Goal: Information Seeking & Learning: Learn about a topic

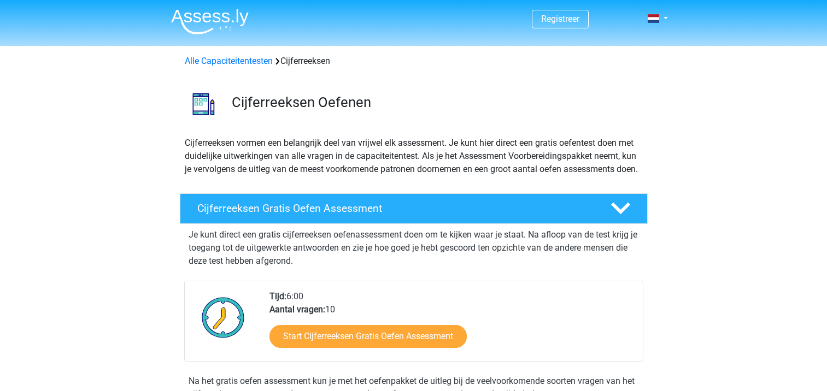
scroll to position [609, 0]
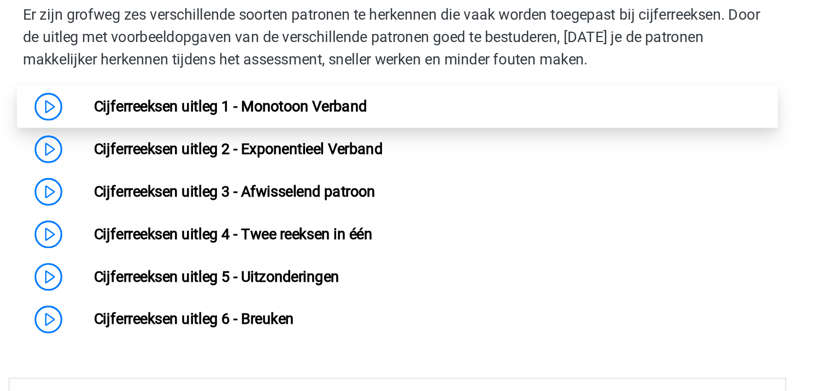
click at [396, 191] on link "Cijferreeksen uitleg 1 - Monotoon Verband" at bounding box center [314, 185] width 161 height 10
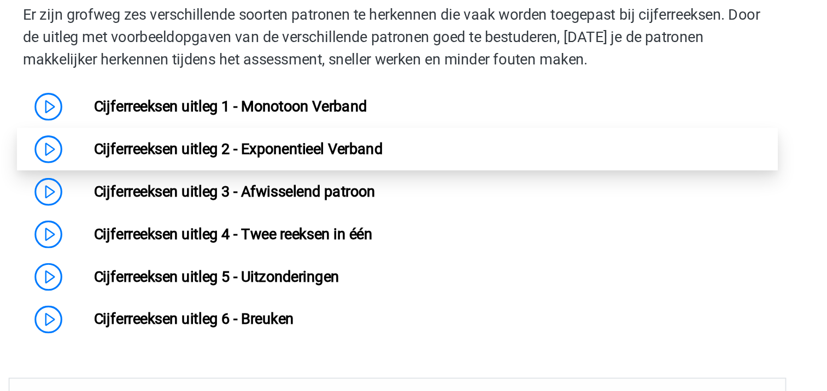
click at [272, 216] on link "Cijferreeksen uitleg 2 - Exponentieel Verband" at bounding box center [319, 210] width 171 height 10
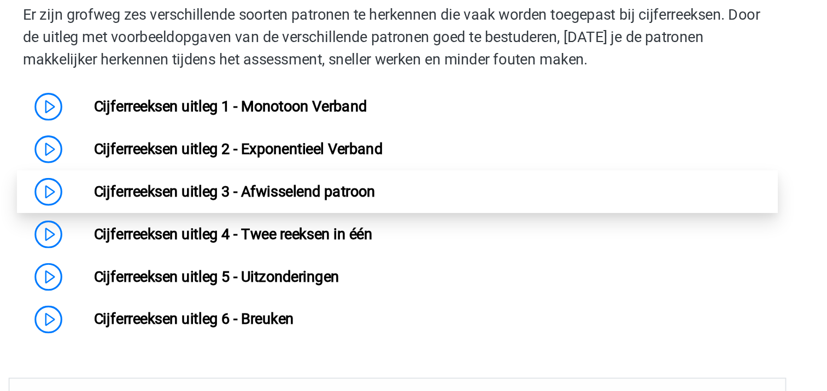
click at [287, 238] on link "Cijferreeksen uitleg 3 - Afwisselend patroon" at bounding box center [317, 236] width 166 height 10
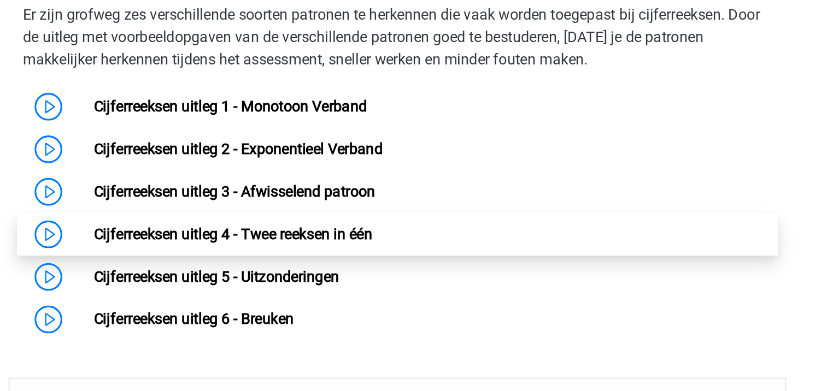
click at [315, 266] on link "Cijferreeksen uitleg 4 - Twee reeksen in één" at bounding box center [316, 261] width 164 height 10
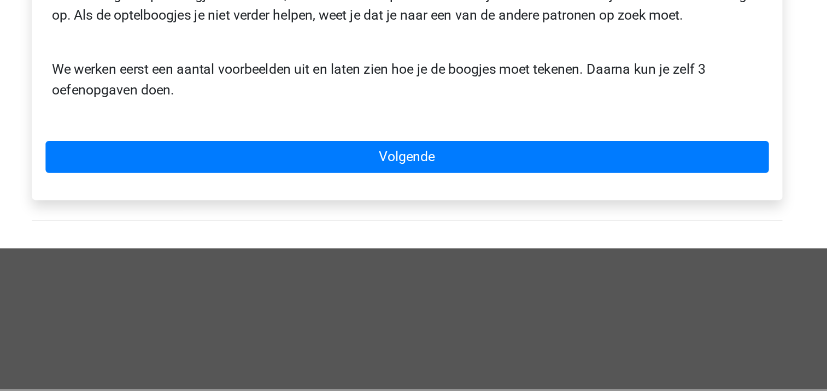
scroll to position [278, 0]
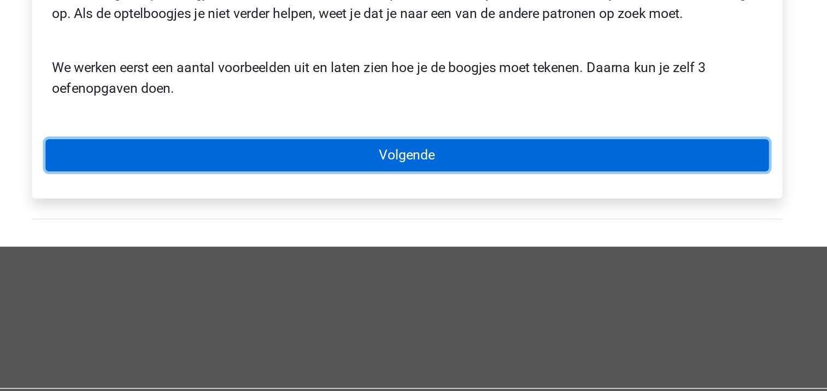
click at [409, 240] on link "Volgende" at bounding box center [413, 238] width 467 height 21
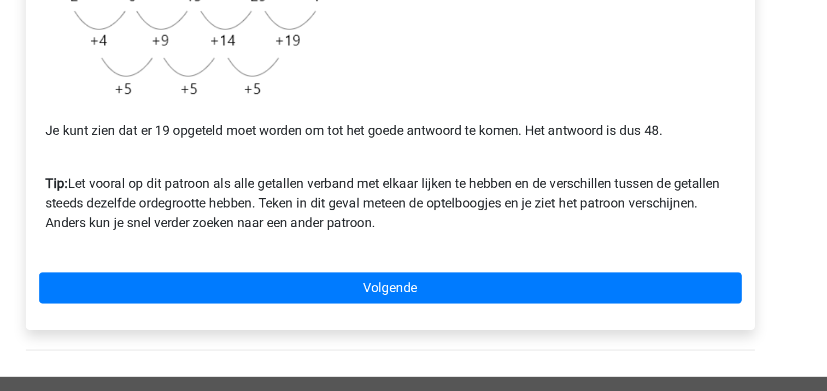
scroll to position [221, 0]
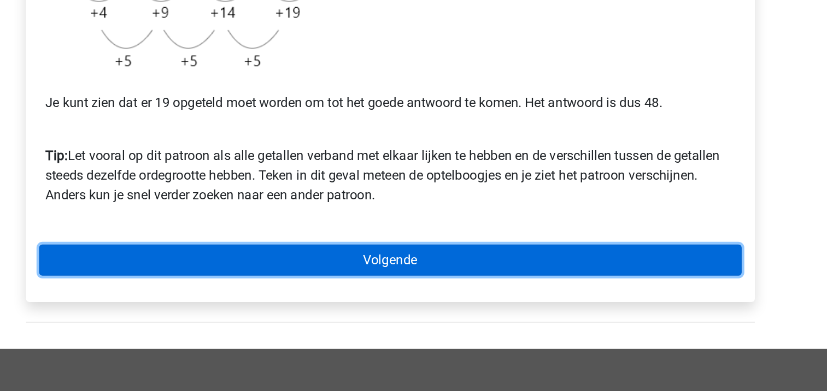
click at [410, 311] on link "Volgende" at bounding box center [413, 303] width 467 height 21
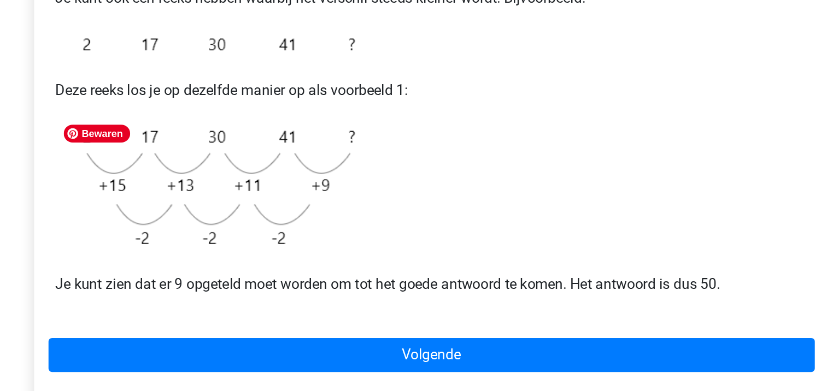
scroll to position [75, 0]
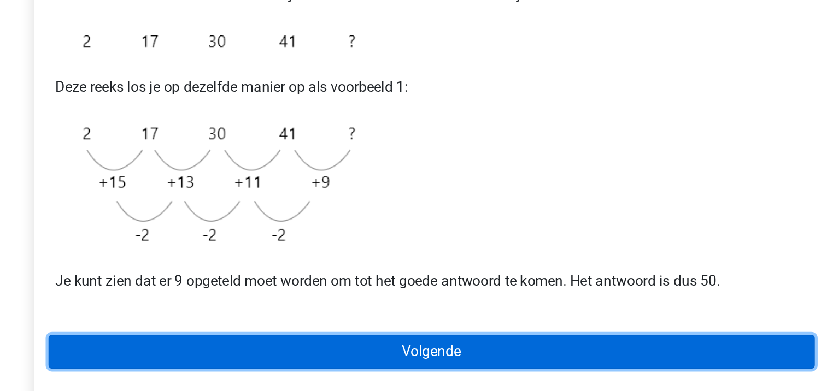
click at [362, 371] on link "Volgende" at bounding box center [413, 367] width 467 height 21
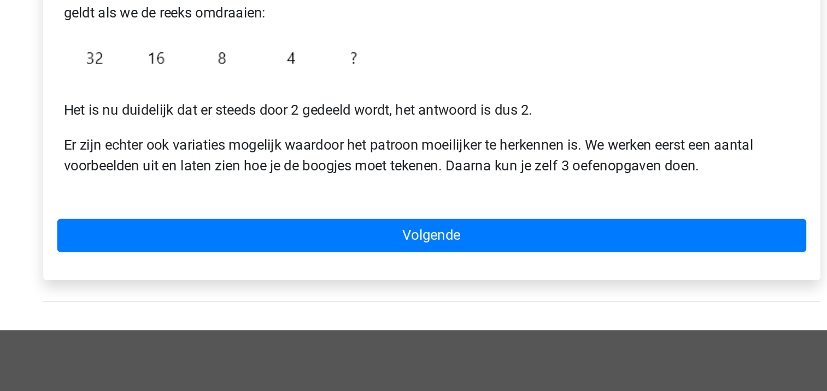
scroll to position [179, 0]
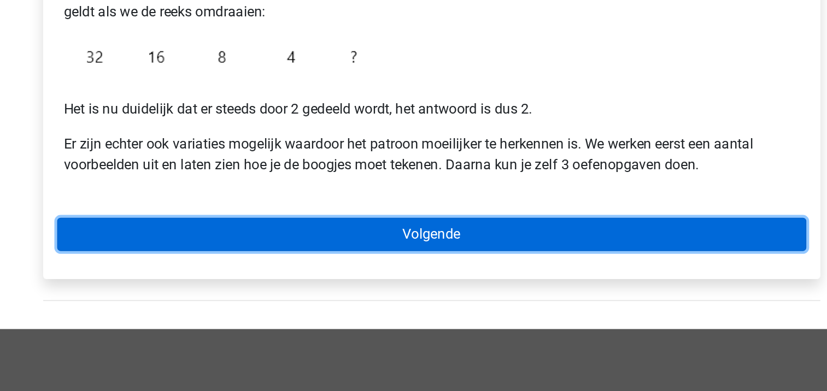
click at [392, 295] on link "Volgende" at bounding box center [413, 293] width 467 height 21
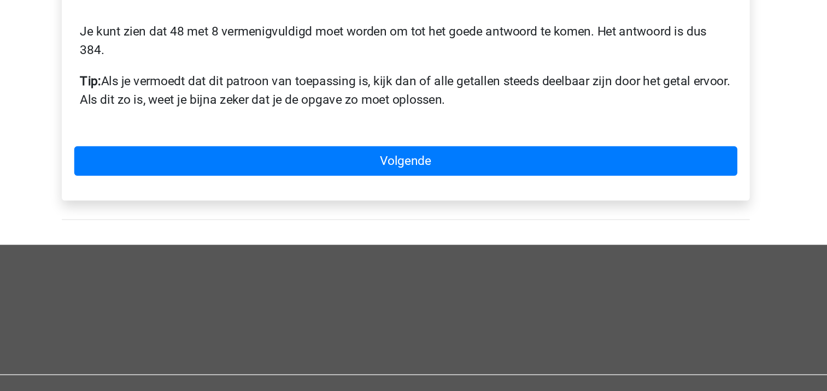
scroll to position [291, 0]
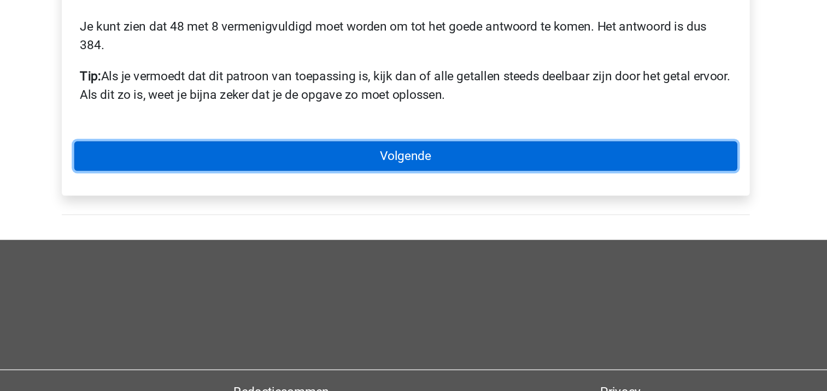
click at [422, 224] on link "Volgende" at bounding box center [413, 225] width 467 height 21
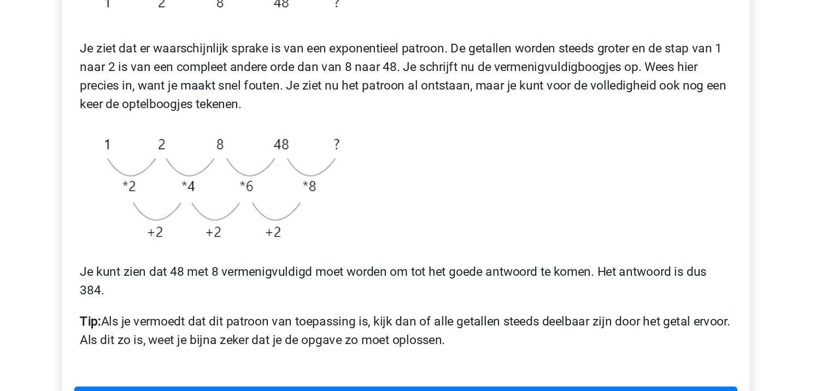
scroll to position [234, 0]
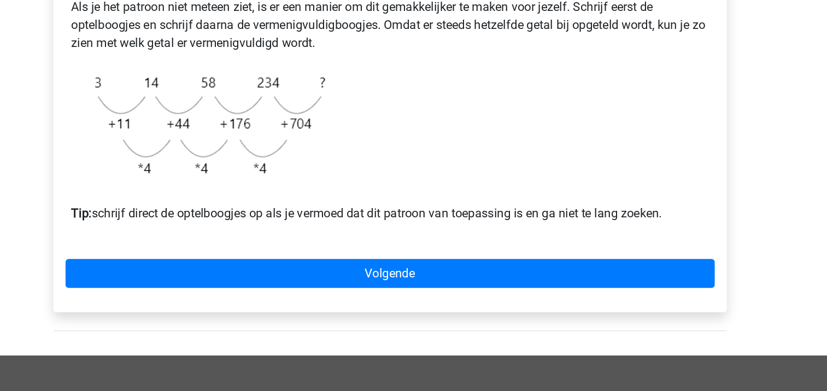
scroll to position [258, 0]
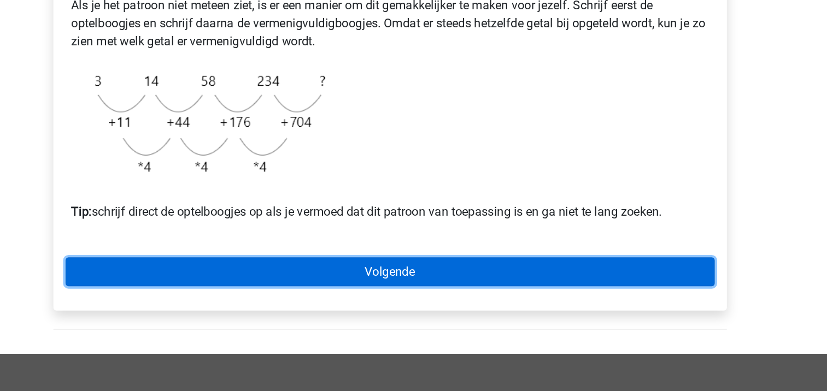
click at [420, 316] on link "Volgende" at bounding box center [413, 305] width 467 height 21
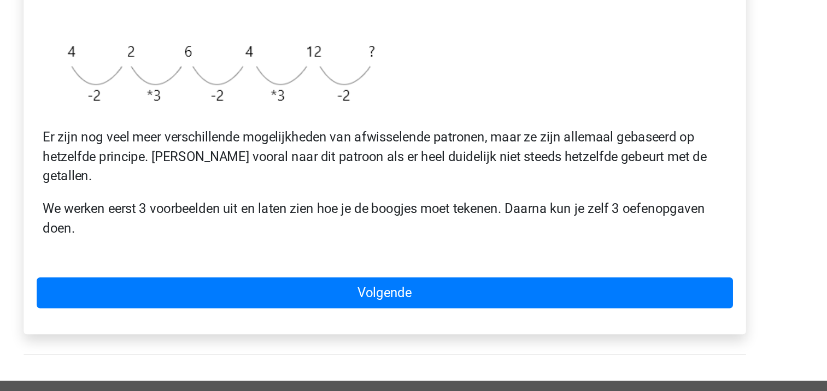
scroll to position [210, 0]
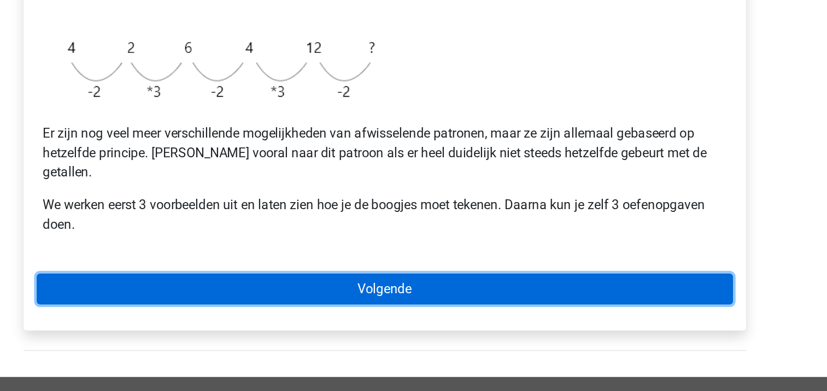
click at [361, 312] on link "Volgende" at bounding box center [413, 322] width 467 height 21
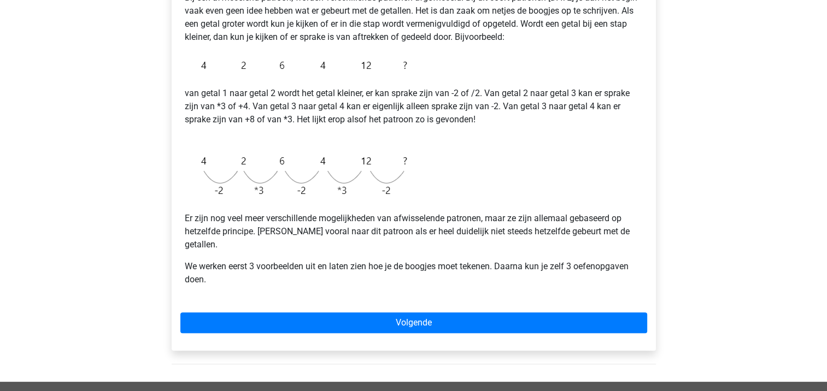
scroll to position [0, 0]
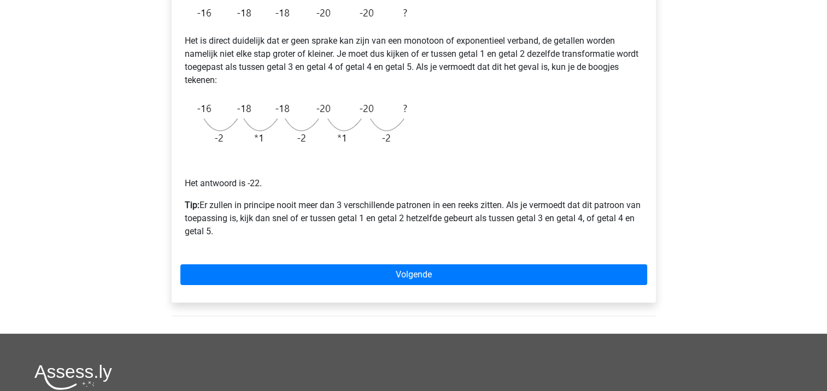
scroll to position [224, 0]
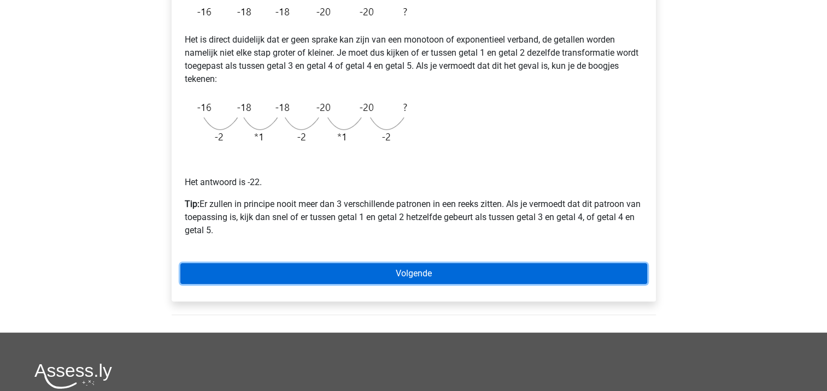
click at [306, 269] on link "Volgende" at bounding box center [413, 273] width 467 height 21
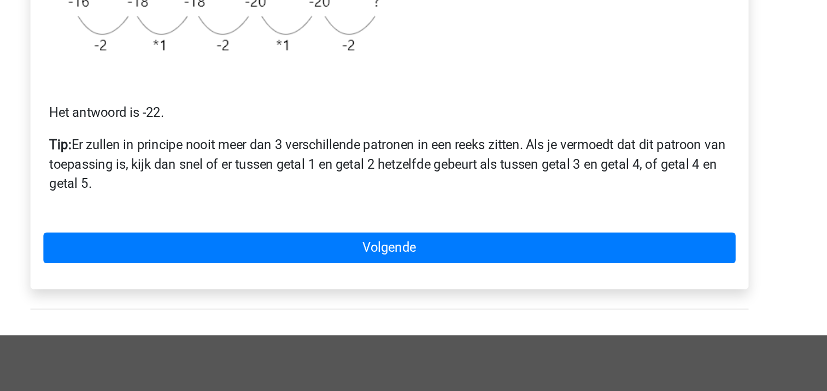
scroll to position [205, 0]
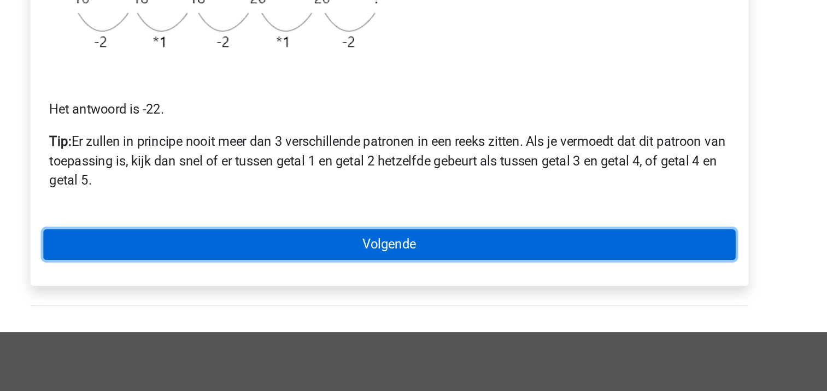
click at [405, 294] on link "Volgende" at bounding box center [413, 292] width 467 height 21
click at [419, 293] on link "Volgende" at bounding box center [413, 292] width 467 height 21
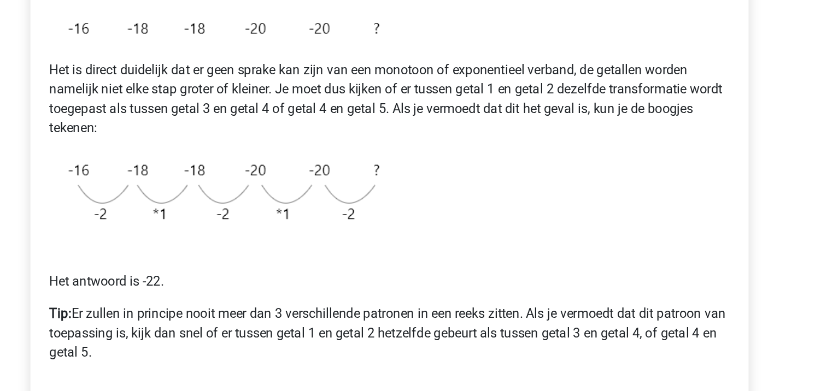
scroll to position [205, 0]
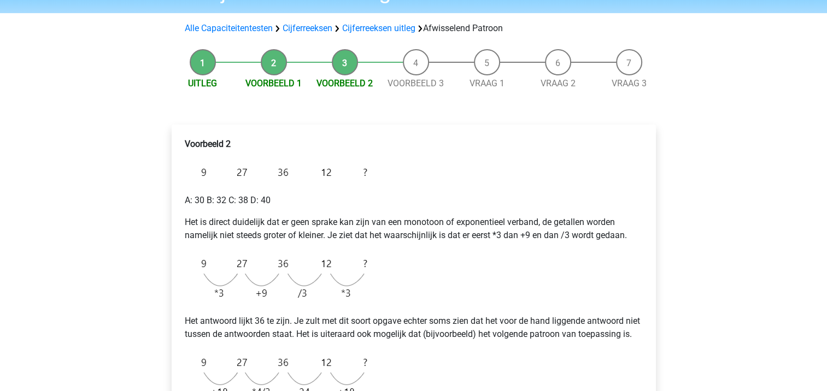
scroll to position [66, 0]
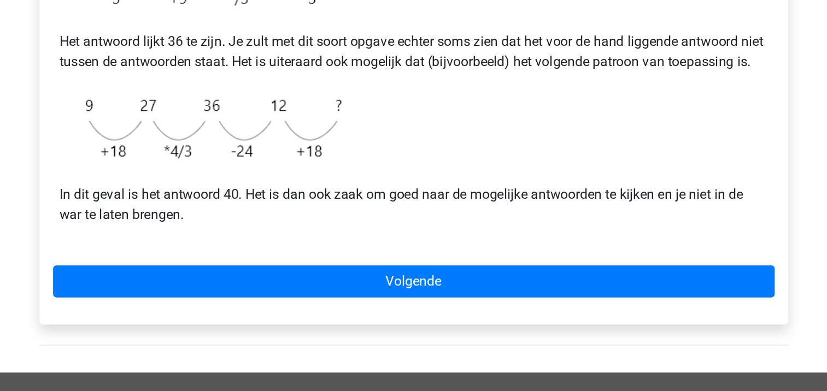
scroll to position [221, 0]
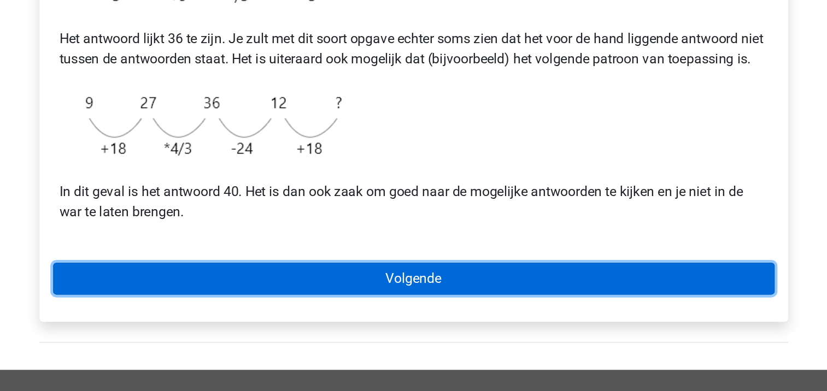
click at [343, 329] on link "Volgende" at bounding box center [413, 318] width 467 height 21
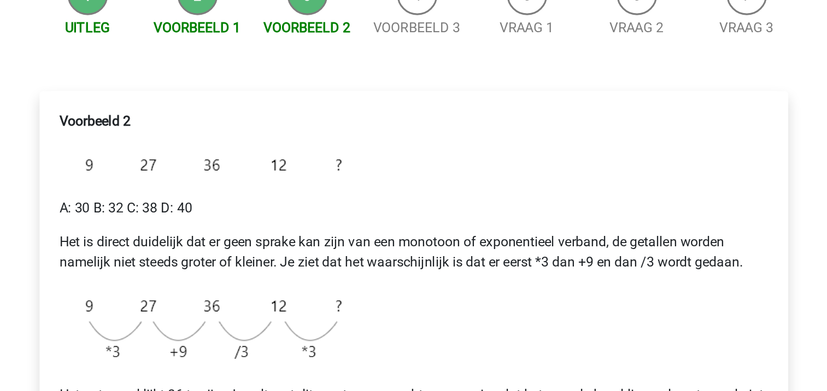
scroll to position [129, 0]
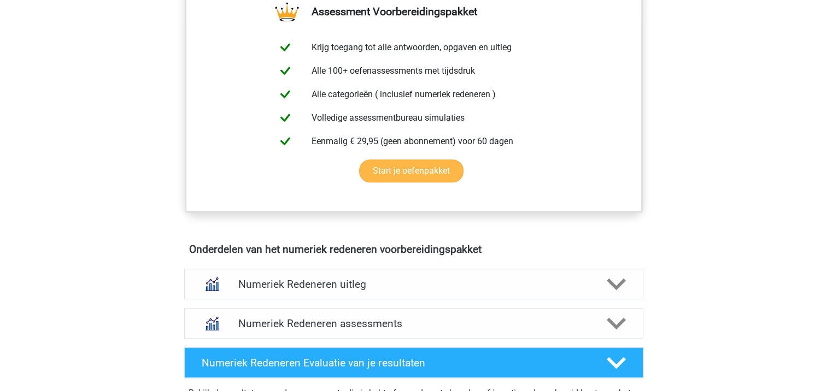
scroll to position [452, 0]
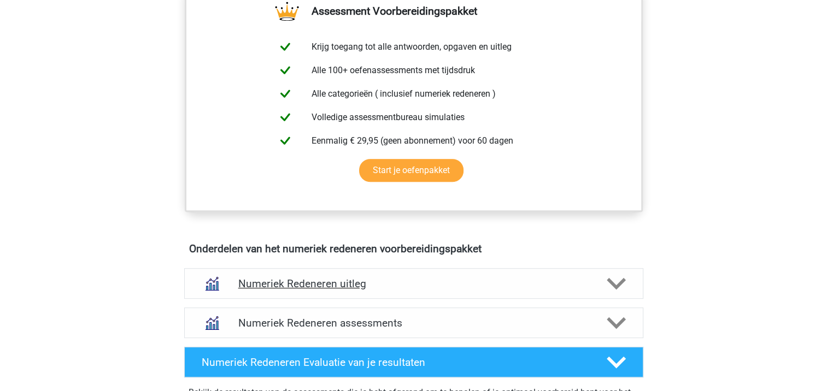
click at [339, 284] on h4 "Numeriek Redeneren uitleg" at bounding box center [413, 284] width 351 height 13
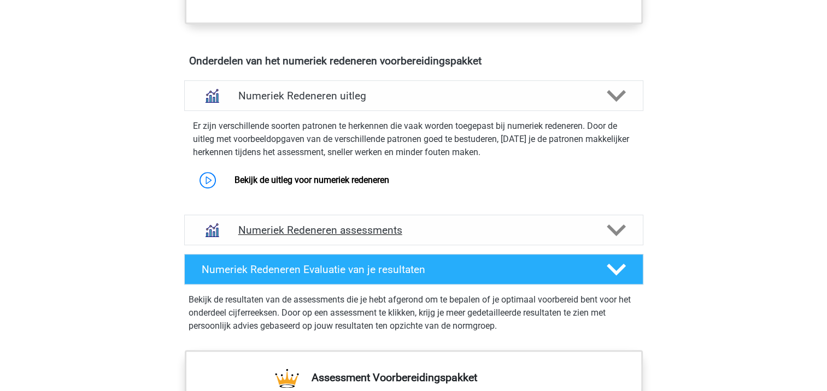
scroll to position [640, 0]
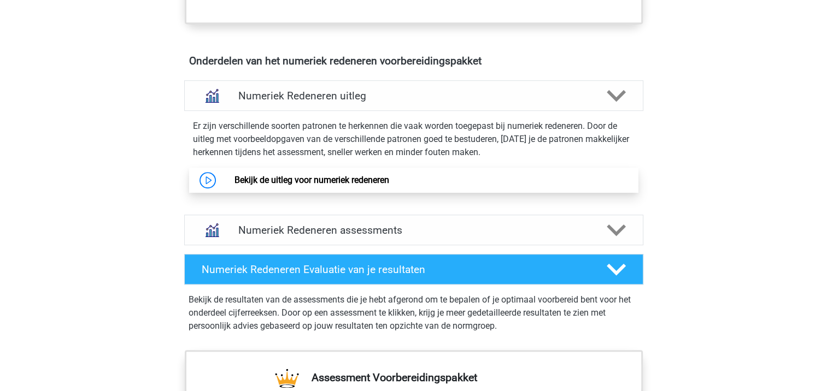
click at [350, 185] on link "Bekijk de uitleg voor numeriek redeneren" at bounding box center [311, 180] width 155 height 10
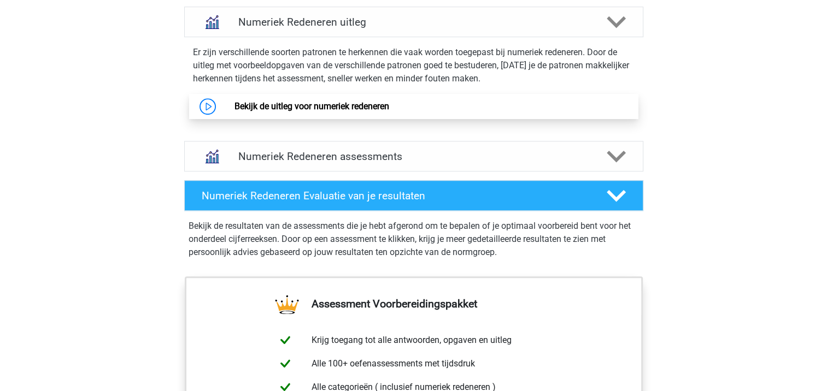
scroll to position [715, 0]
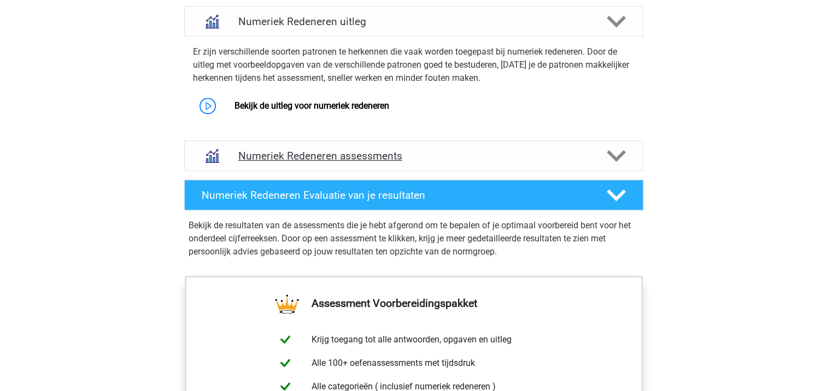
click at [304, 153] on h4 "Numeriek Redeneren assessments" at bounding box center [413, 156] width 351 height 13
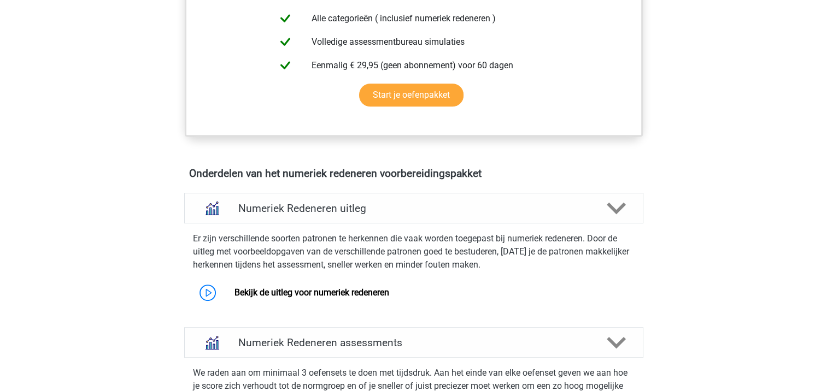
scroll to position [520, 0]
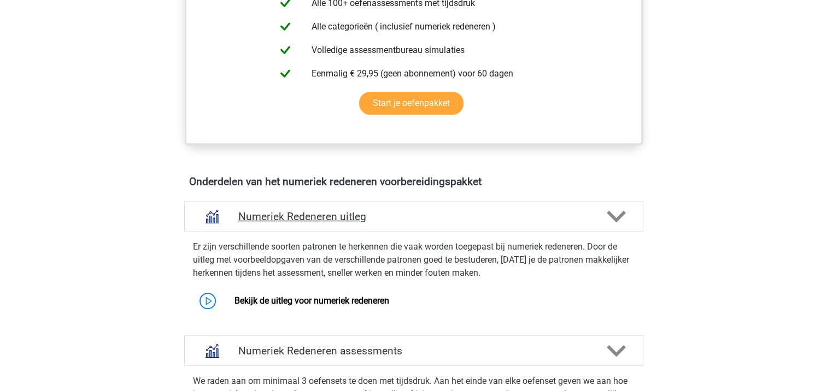
click at [358, 219] on h4 "Numeriek Redeneren uitleg" at bounding box center [413, 216] width 351 height 13
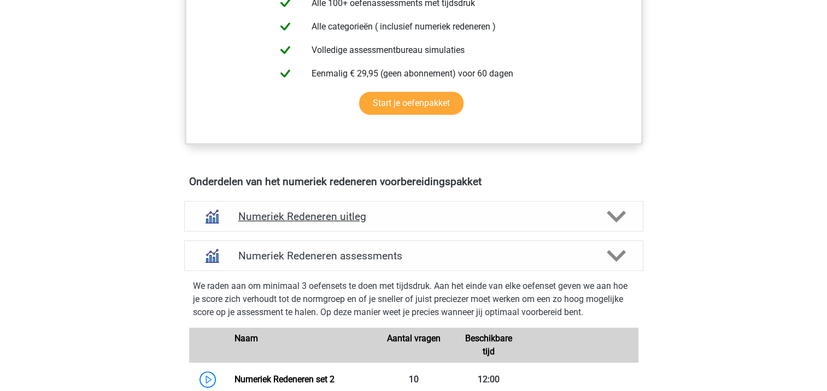
click at [358, 219] on h4 "Numeriek Redeneren uitleg" at bounding box center [413, 216] width 351 height 13
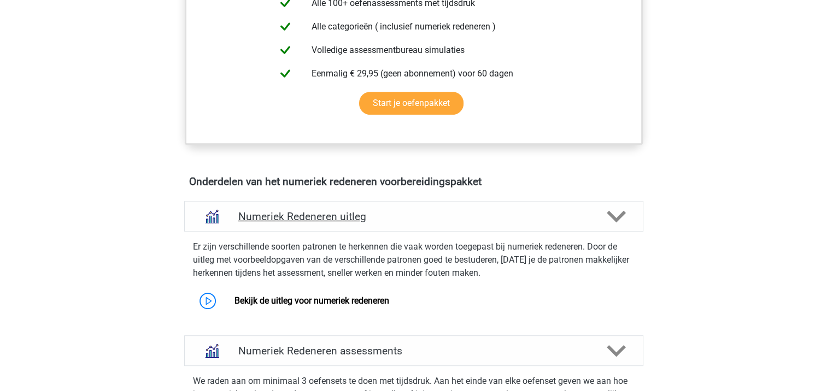
click at [615, 214] on icon at bounding box center [616, 216] width 19 height 19
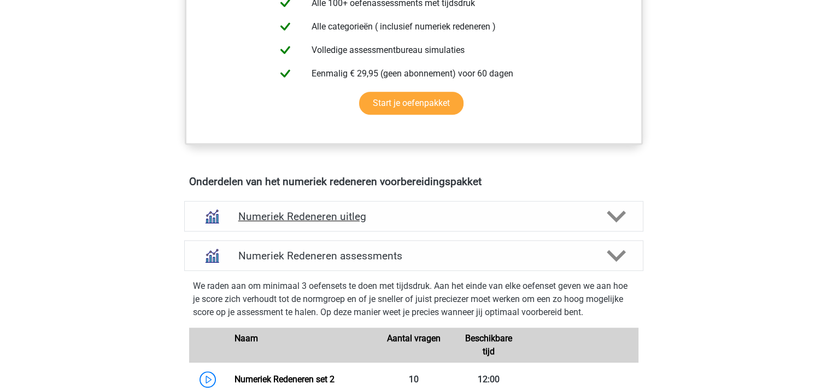
click at [615, 214] on icon at bounding box center [616, 216] width 19 height 19
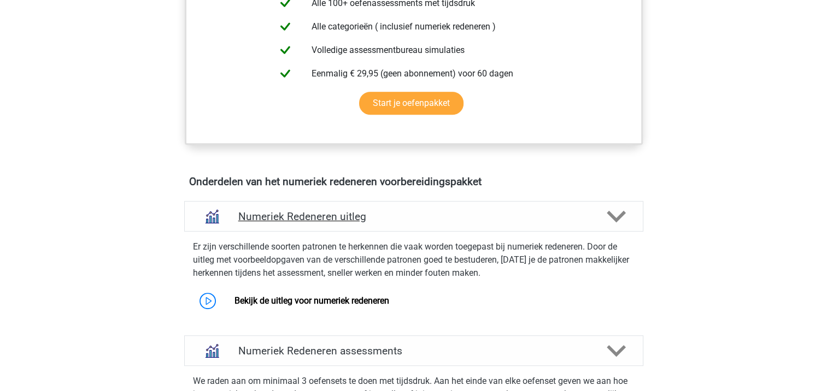
click at [304, 212] on h4 "Numeriek Redeneren uitleg" at bounding box center [413, 216] width 351 height 13
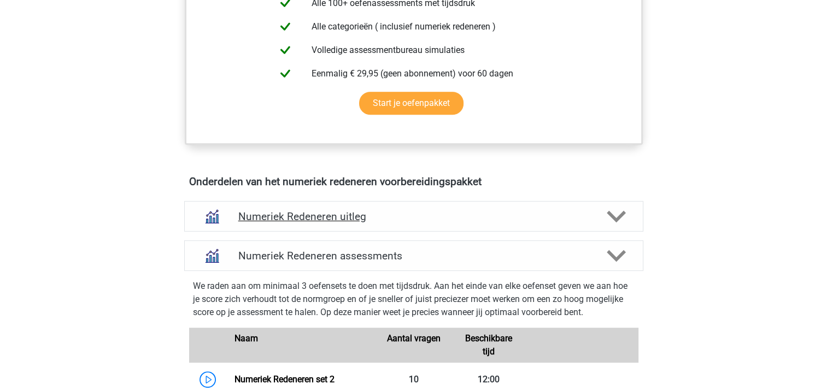
click at [304, 212] on h4 "Numeriek Redeneren uitleg" at bounding box center [413, 216] width 351 height 13
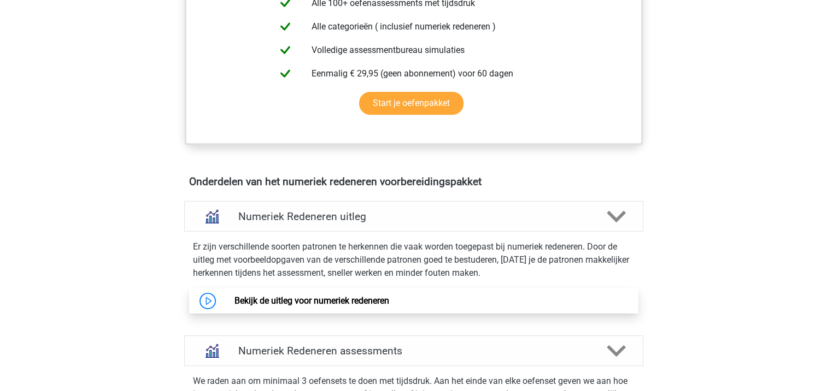
click at [304, 305] on link "Bekijk de uitleg voor numeriek redeneren" at bounding box center [311, 301] width 155 height 10
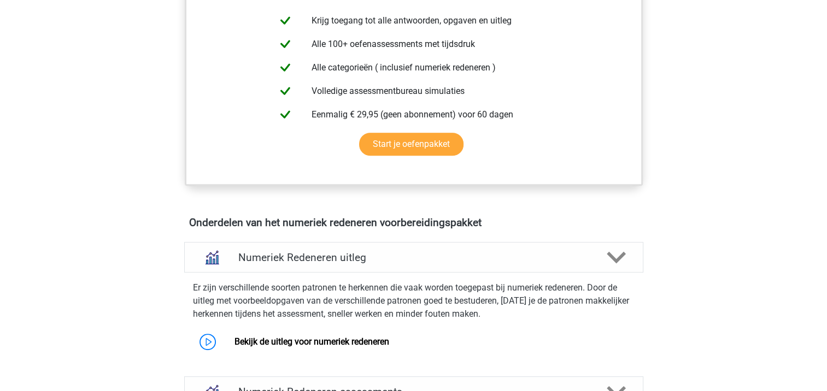
scroll to position [478, 0]
click at [265, 258] on h4 "Numeriek Redeneren uitleg" at bounding box center [413, 258] width 351 height 13
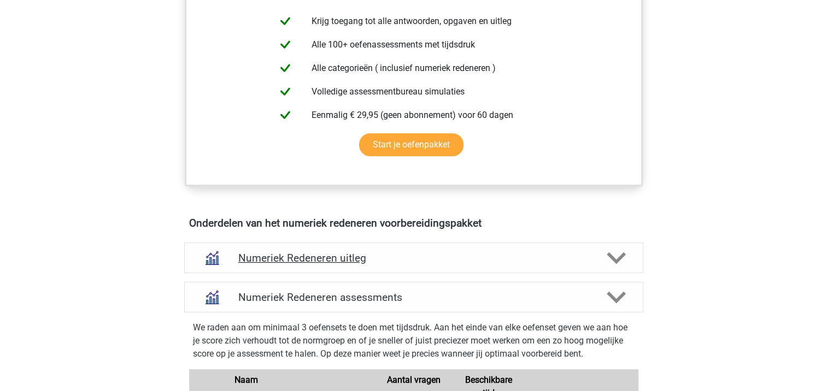
click at [265, 258] on h4 "Numeriek Redeneren uitleg" at bounding box center [413, 258] width 351 height 13
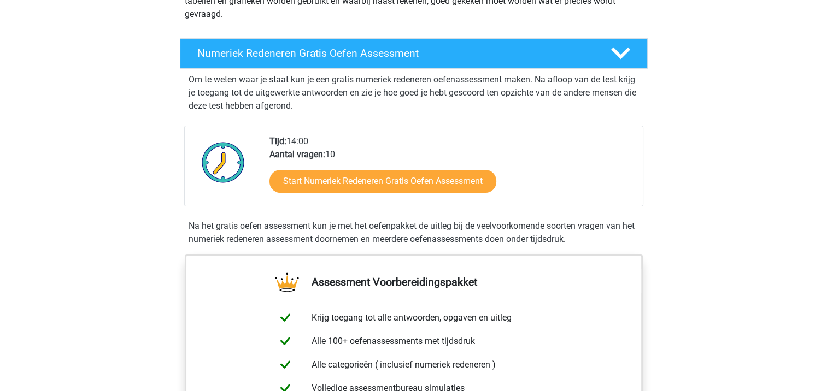
scroll to position [179, 0]
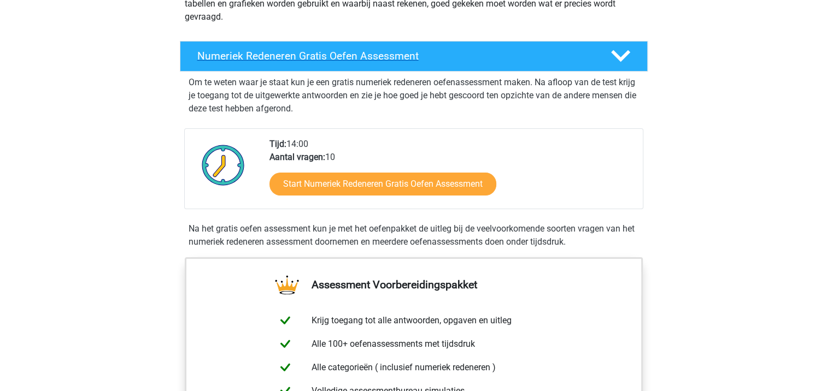
click at [363, 59] on h4 "Numeriek Redeneren Gratis Oefen Assessment" at bounding box center [395, 56] width 396 height 13
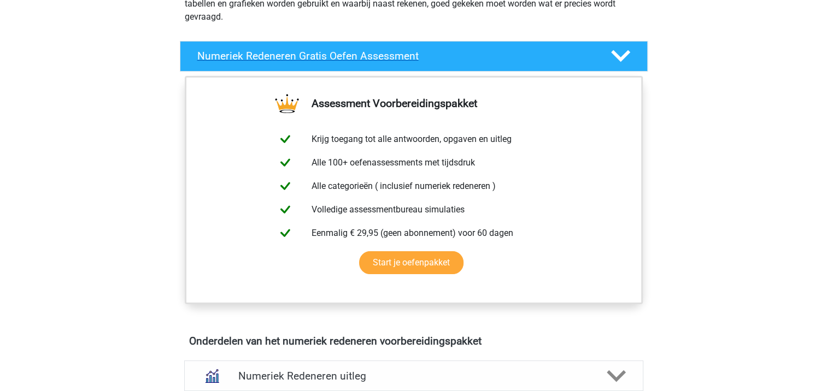
click at [363, 59] on h4 "Numeriek Redeneren Gratis Oefen Assessment" at bounding box center [395, 56] width 396 height 13
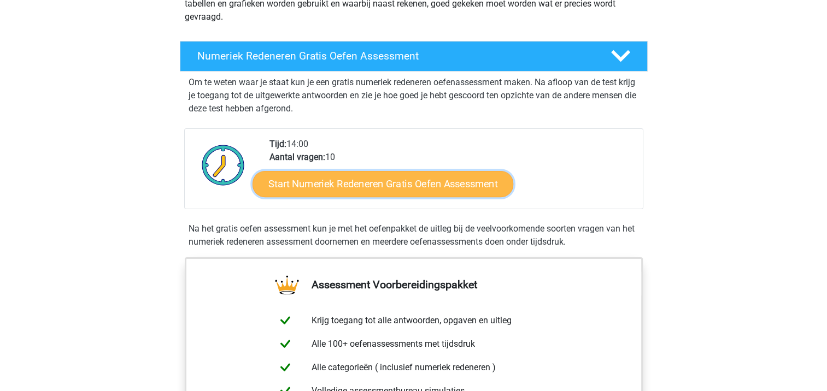
click at [365, 191] on link "Start Numeriek Redeneren Gratis Oefen Assessment" at bounding box center [382, 184] width 261 height 26
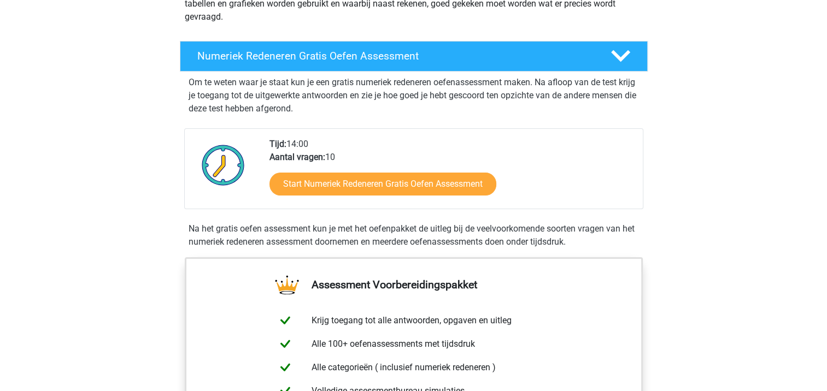
scroll to position [0, 0]
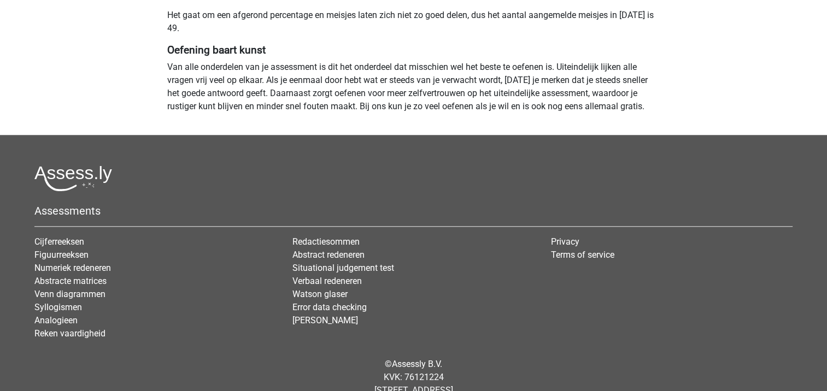
scroll to position [1085, 0]
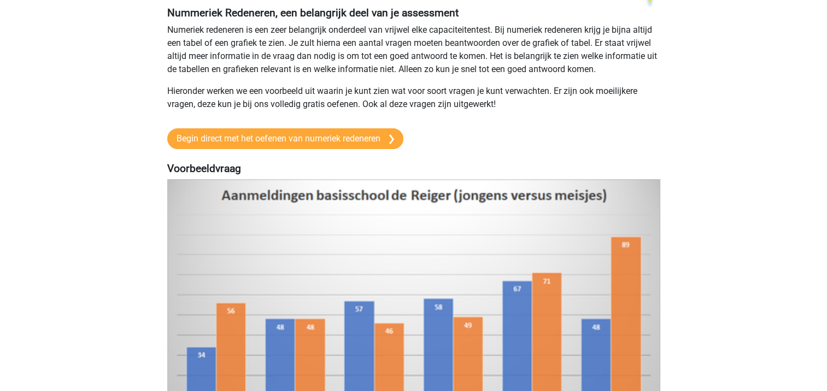
scroll to position [87, 0]
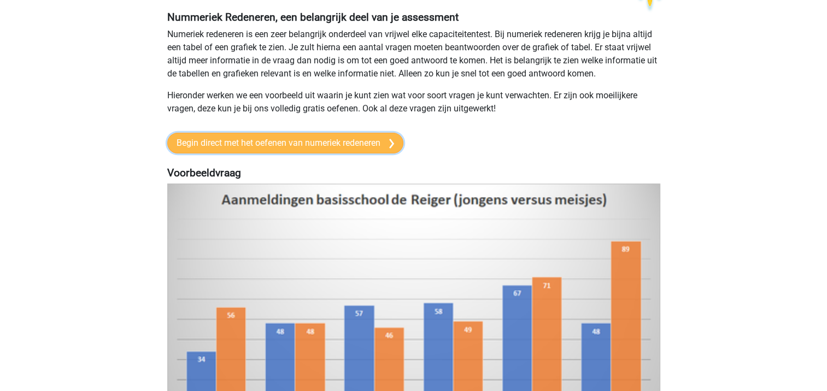
click at [344, 136] on link "Begin direct met het oefenen van numeriek redeneren" at bounding box center [285, 143] width 236 height 21
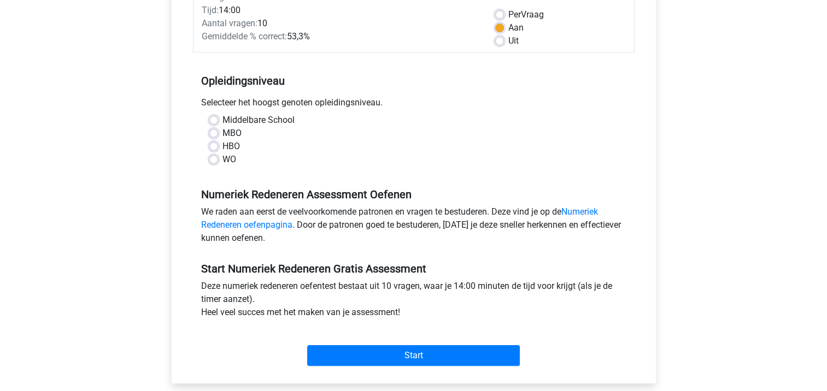
scroll to position [162, 0]
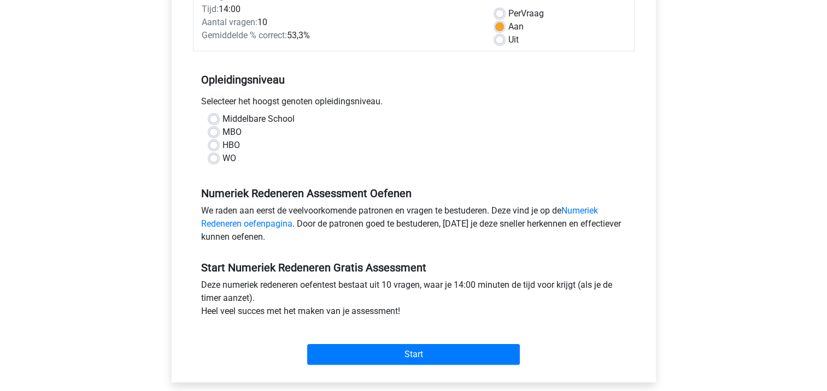
click at [508, 41] on label "Uit" at bounding box center [513, 39] width 10 height 13
click at [501, 41] on input "Uit" at bounding box center [499, 38] width 9 height 11
radio input "true"
click at [258, 225] on link "Numeriek Redeneren oefenpagina" at bounding box center [399, 216] width 397 height 23
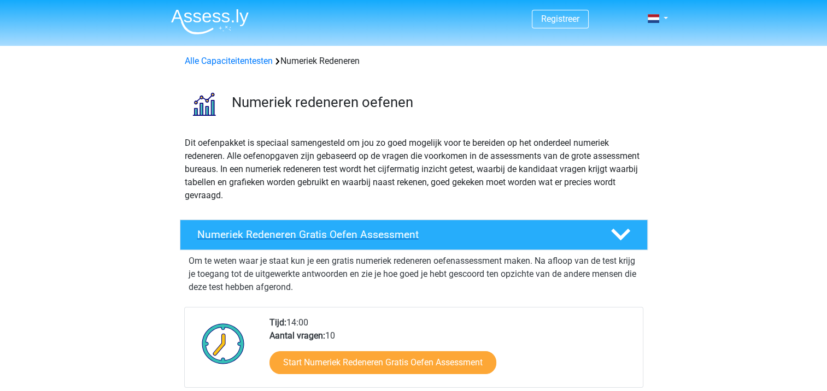
click at [258, 235] on h4 "Numeriek Redeneren Gratis Oefen Assessment" at bounding box center [395, 234] width 396 height 13
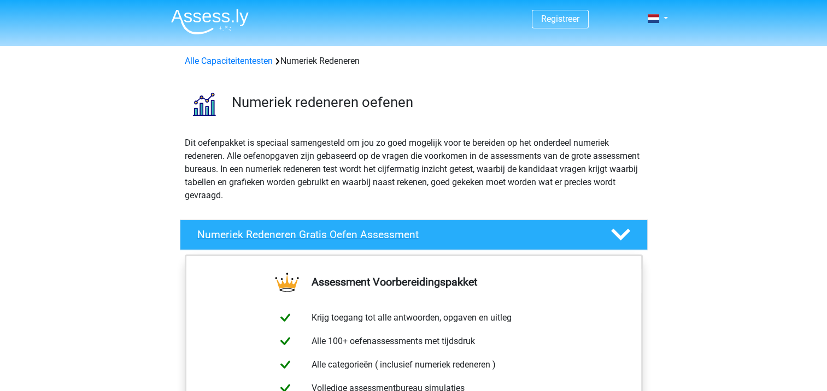
click at [258, 235] on h4 "Numeriek Redeneren Gratis Oefen Assessment" at bounding box center [395, 234] width 396 height 13
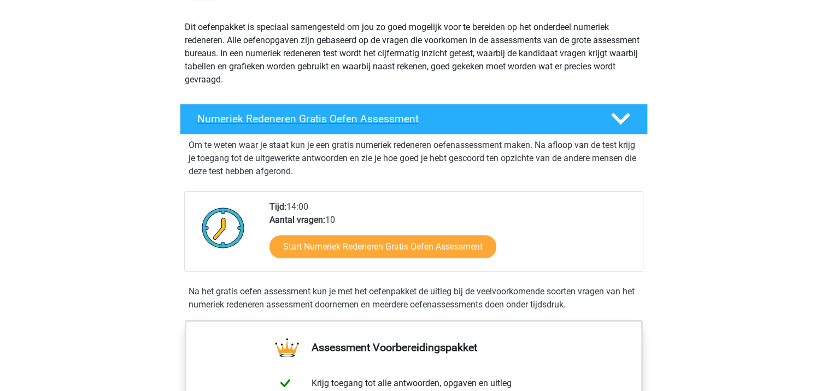
scroll to position [119, 0]
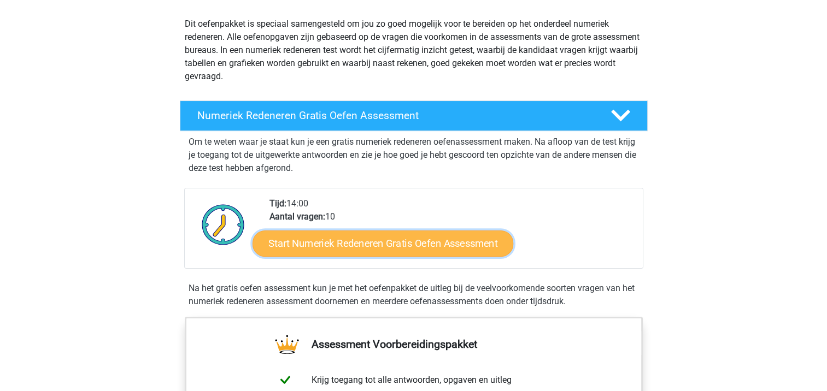
click at [326, 250] on link "Start Numeriek Redeneren Gratis Oefen Assessment" at bounding box center [382, 243] width 261 height 26
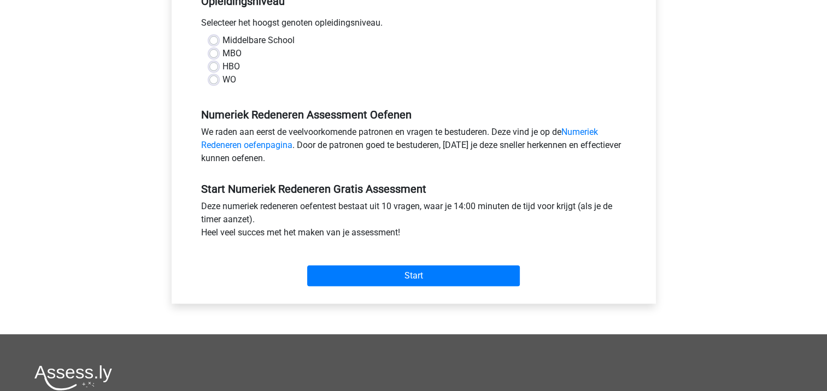
scroll to position [242, 0]
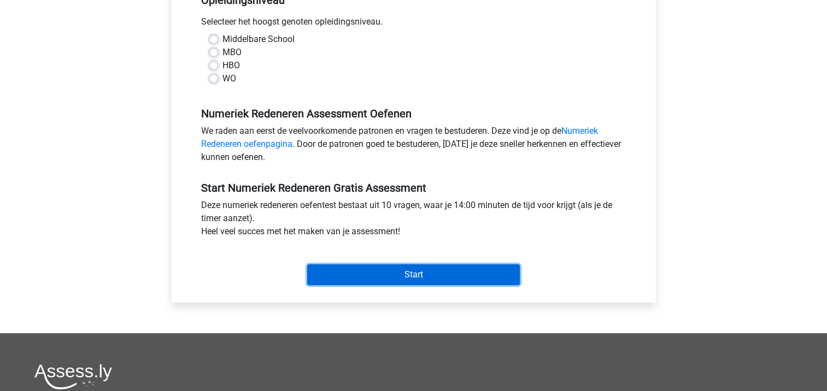
click at [350, 267] on input "Start" at bounding box center [413, 275] width 213 height 21
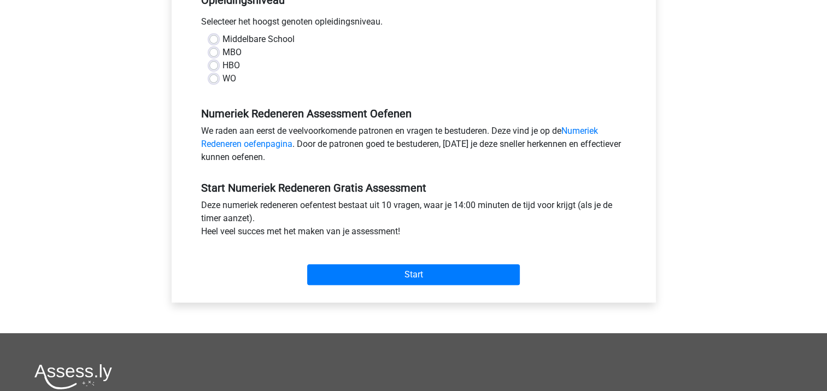
click at [222, 79] on label "WO" at bounding box center [229, 78] width 14 height 13
click at [215, 79] on input "WO" at bounding box center [213, 77] width 9 height 11
radio input "true"
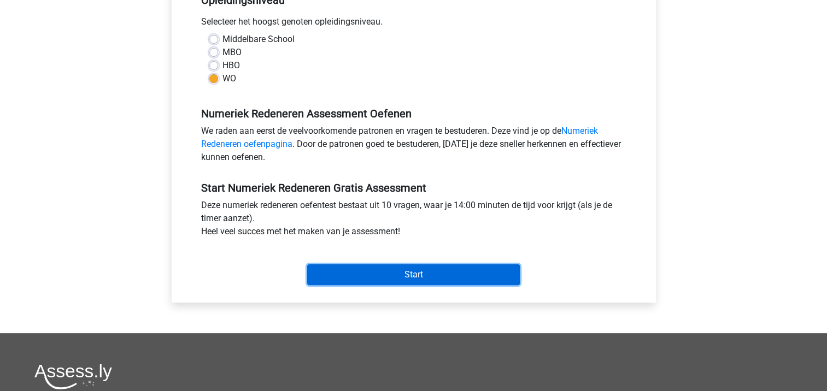
click at [397, 274] on input "Start" at bounding box center [413, 275] width 213 height 21
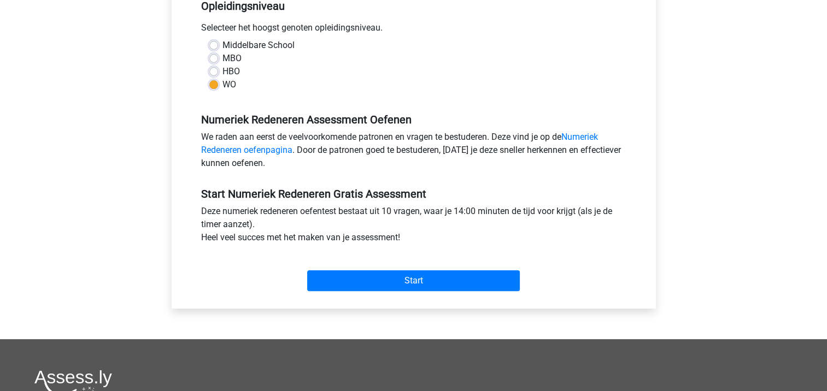
scroll to position [238, 0]
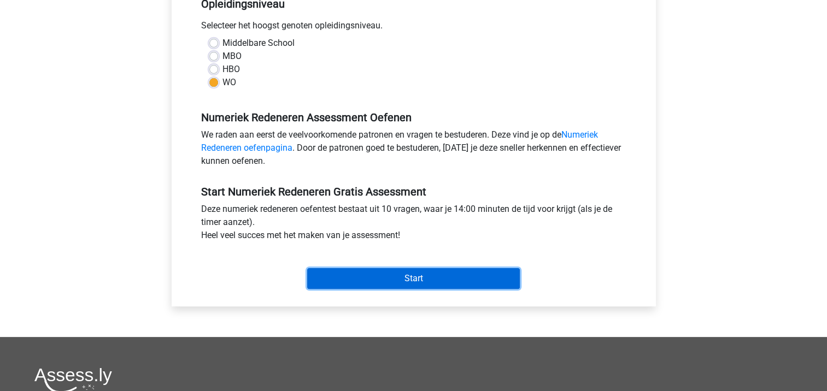
click at [378, 279] on input "Start" at bounding box center [413, 278] width 213 height 21
